Goal: Task Accomplishment & Management: Manage account settings

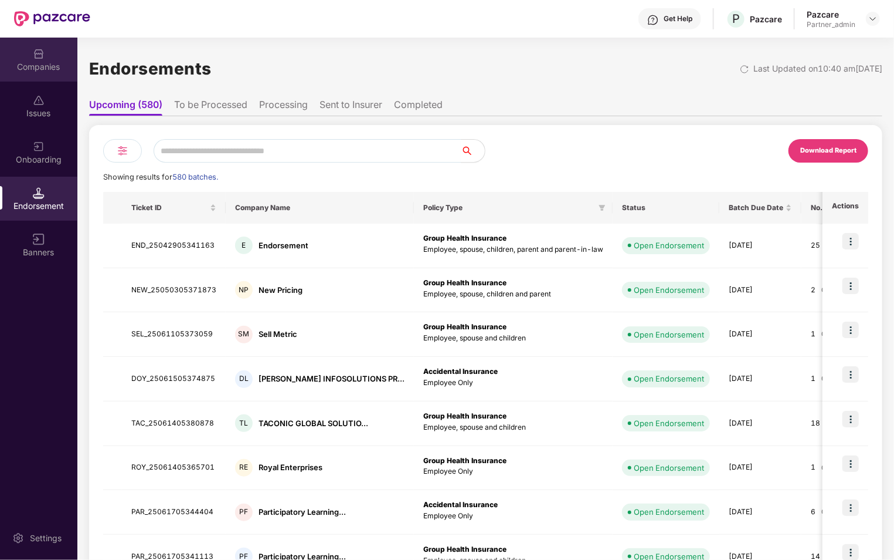
click at [51, 61] on div "Companies" at bounding box center [38, 67] width 77 height 12
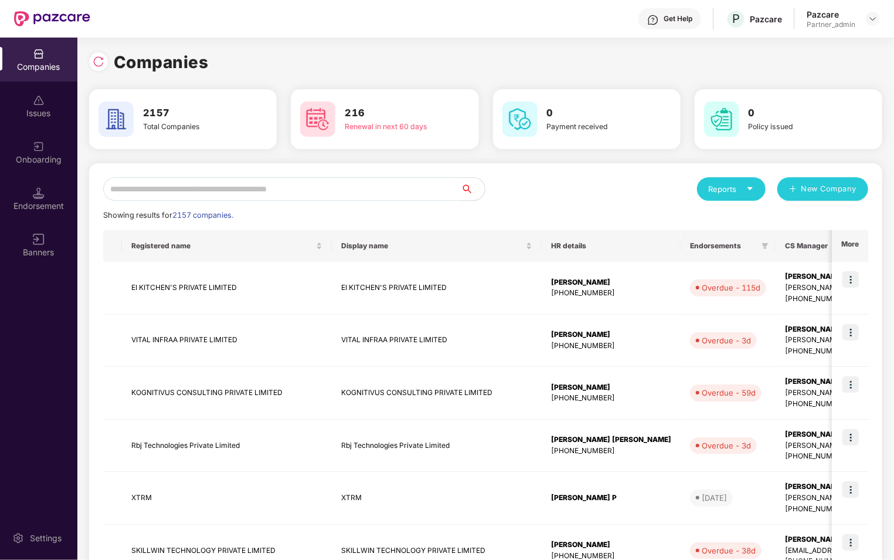
click at [339, 178] on input "text" at bounding box center [282, 188] width 358 height 23
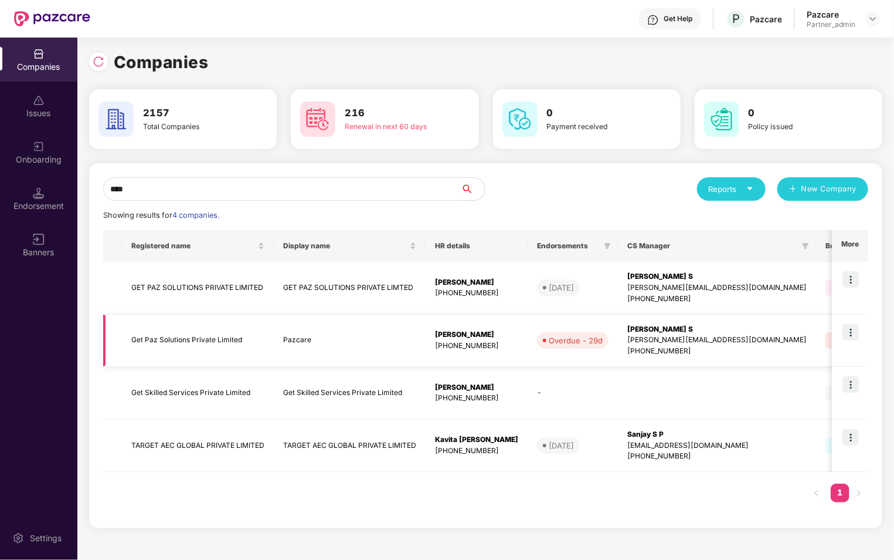
type input "***"
click at [853, 334] on img at bounding box center [851, 332] width 16 height 16
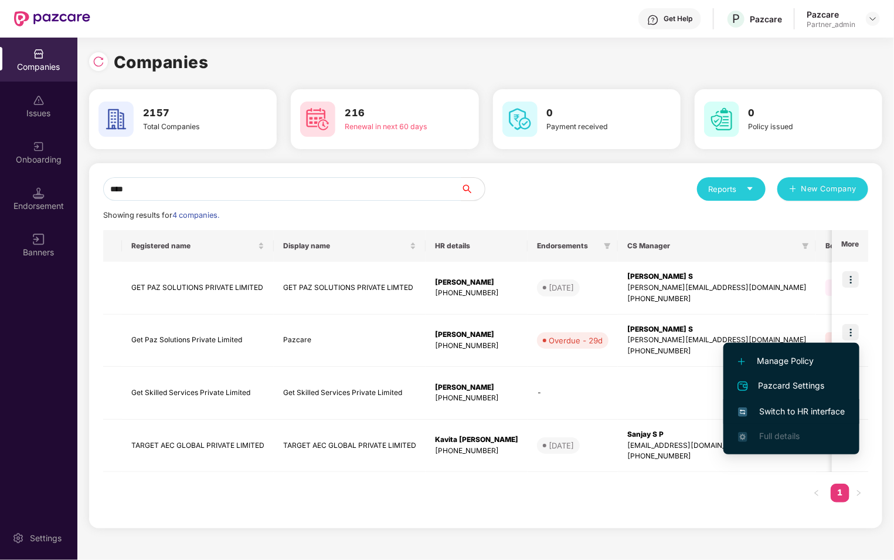
click at [790, 411] on span "Switch to HR interface" at bounding box center [791, 411] width 107 height 13
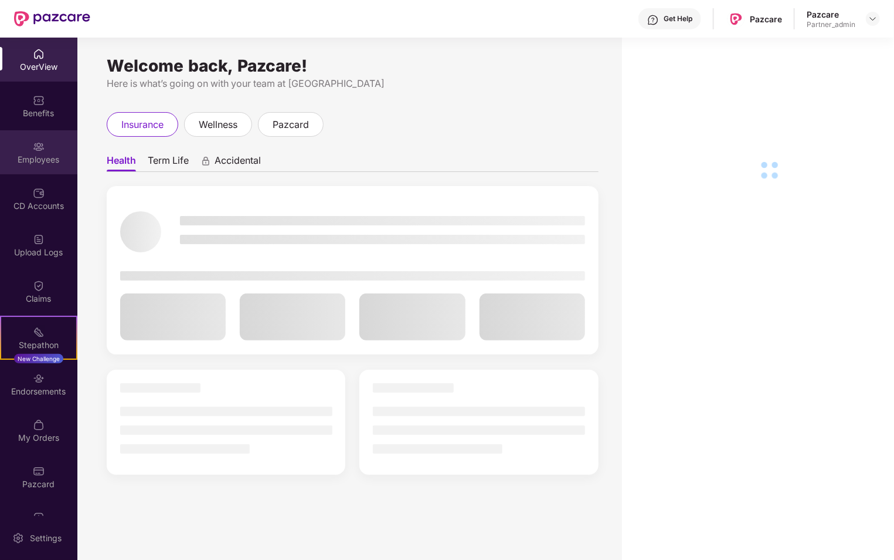
click at [44, 165] on div "Employees" at bounding box center [38, 152] width 77 height 44
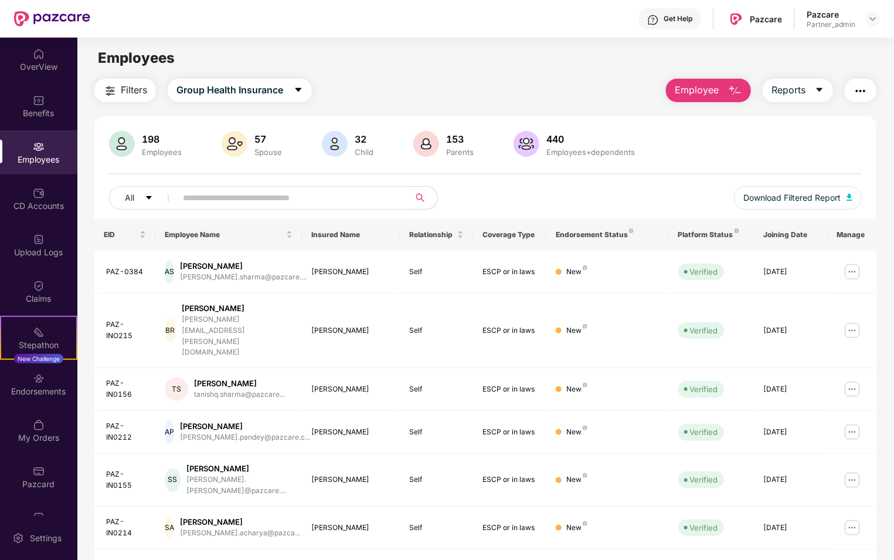
click at [868, 91] on button "button" at bounding box center [861, 90] width 32 height 23
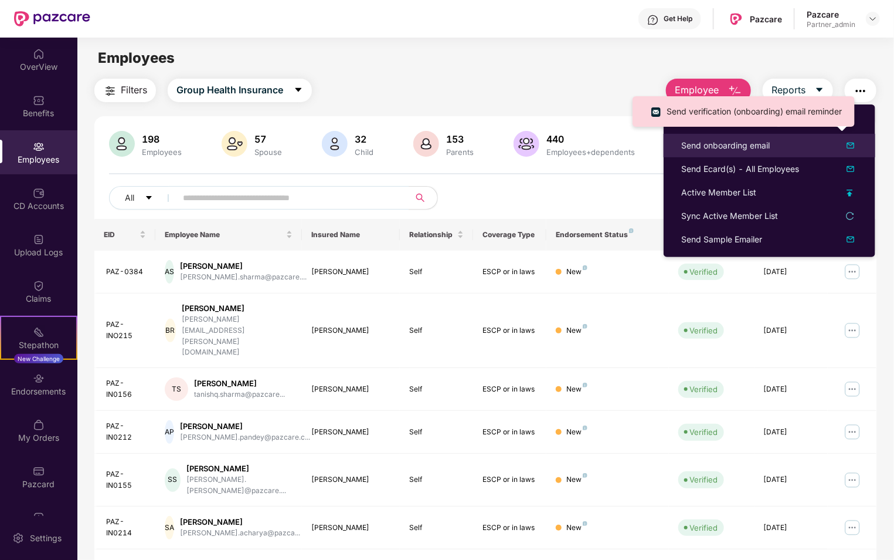
click at [696, 148] on div "Send onboarding email" at bounding box center [726, 145] width 89 height 13
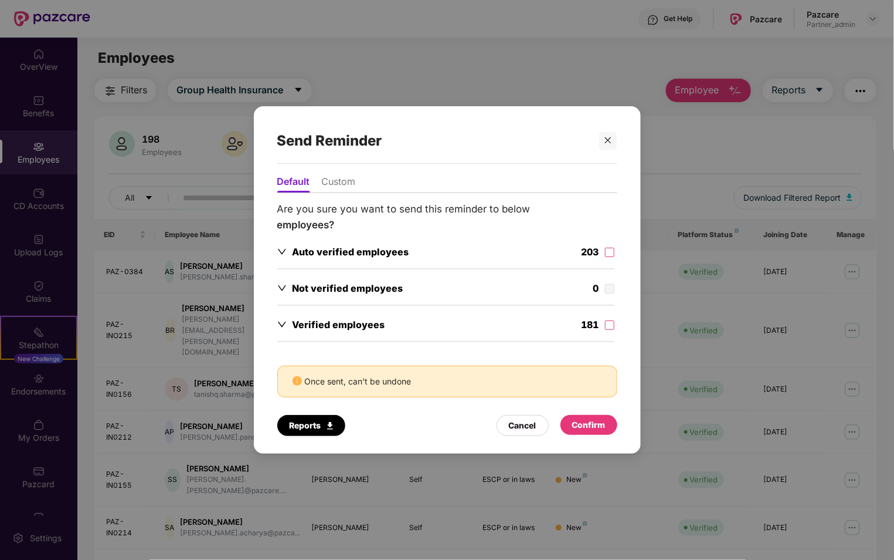
click at [350, 180] on li "Custom" at bounding box center [339, 183] width 34 height 17
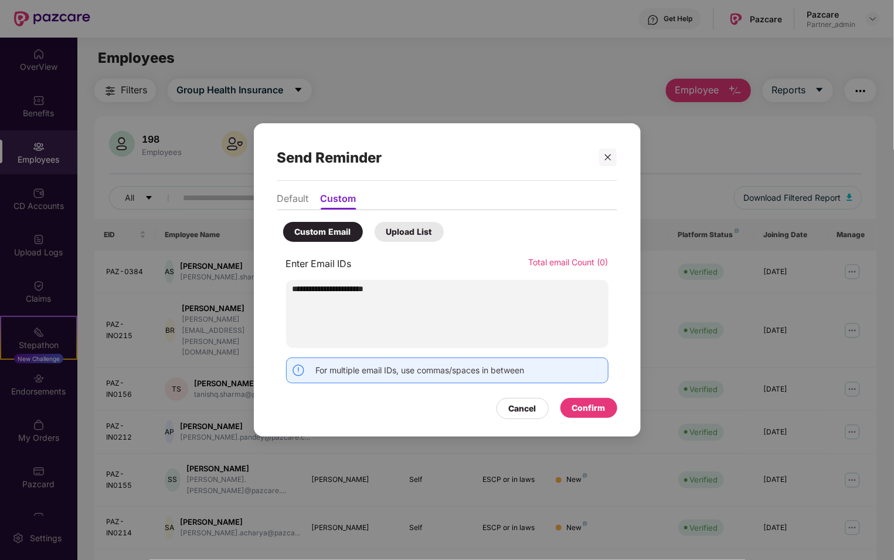
type input "**********"
click at [577, 406] on div "Confirm" at bounding box center [588, 407] width 33 height 13
